Goal: Find specific page/section: Find specific page/section

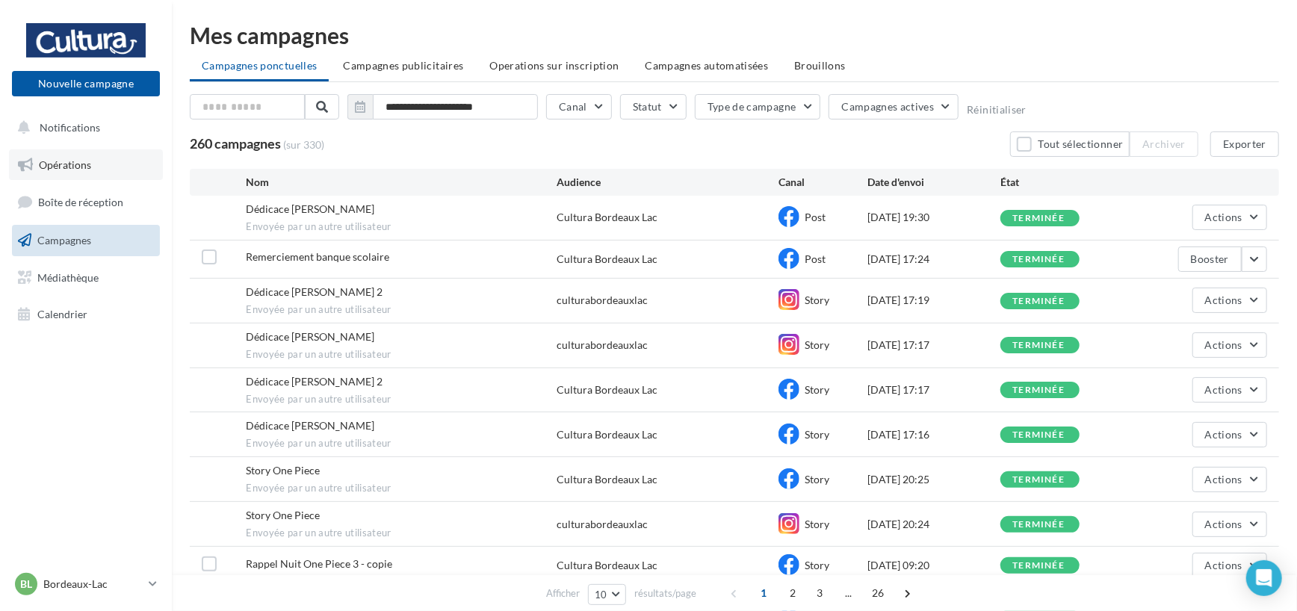
click at [80, 164] on span "Opérations" at bounding box center [65, 164] width 52 height 13
